Goal: Information Seeking & Learning: Learn about a topic

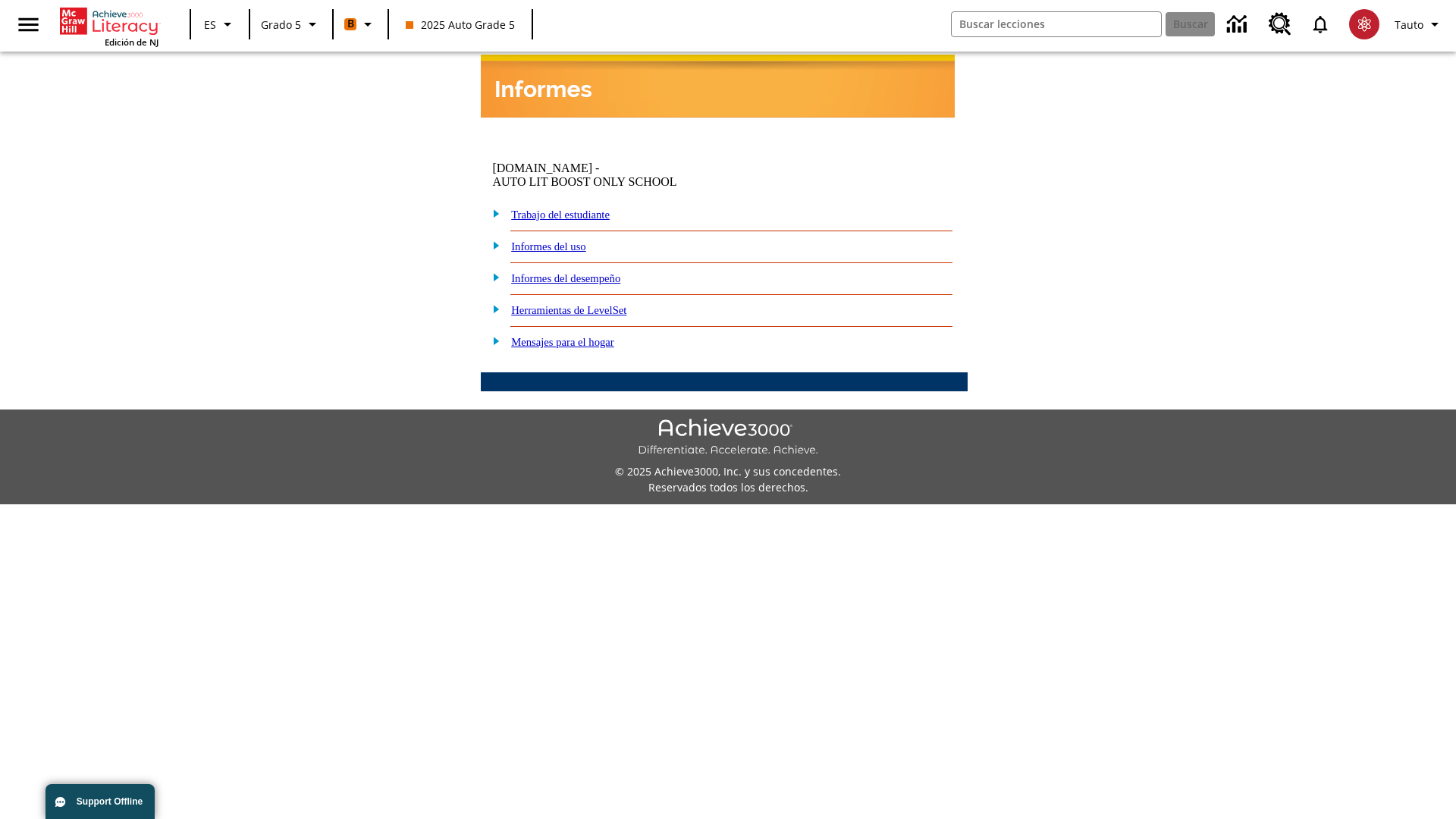
click at [592, 272] on link "Informes del desempeño" at bounding box center [565, 278] width 110 height 12
click at [0, 0] on link "¿Cuál es la posibilidad de que mis estudiantes estén bien encaminados para la u…" at bounding box center [0, 0] width 0 height 0
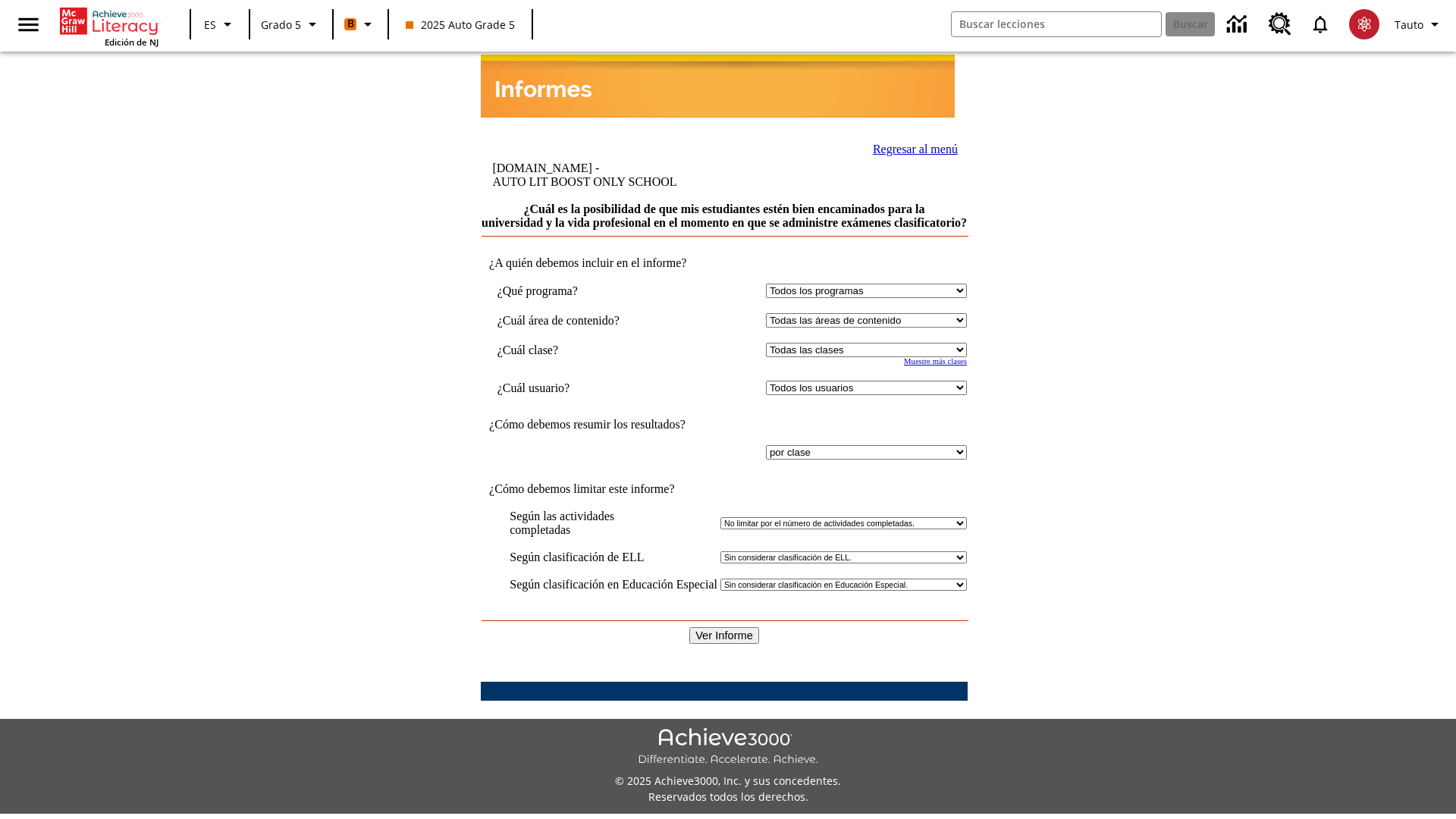
click at [863, 342] on select "Seleccionar una clase: Todas las clases 2025 Auto Grade 5 OL 2025 Auto Grade 6" at bounding box center [866, 350] width 201 height 15
select select "11133131"
